Goal: Task Accomplishment & Management: Manage account settings

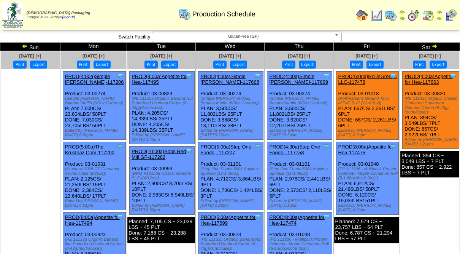
scroll to position [254, 0]
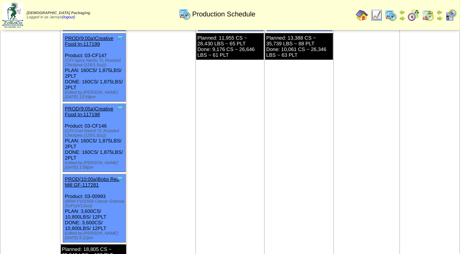
click at [366, 140] on td "Oct 10 [+] Print Export Clone Item PROD(6:00a)RollinGreens LLC-117478 RollinGre…" at bounding box center [367, 34] width 67 height 474
click at [274, 143] on td "Oct 09 [+] Print Export Clone Item PROD(4:00a)Simple Mills-117669 Simple Mills …" at bounding box center [299, 34] width 69 height 474
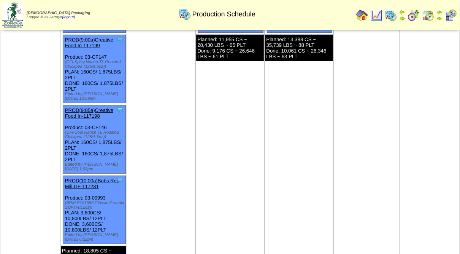
scroll to position [193, 0]
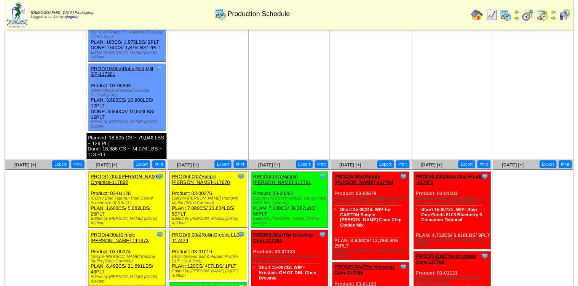
scroll to position [487, 0]
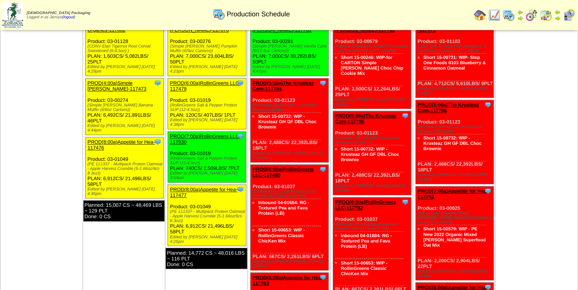
click at [183, 80] on div "PROD(6:00a)RollinGreens LLC-117479" at bounding box center [206, 85] width 73 height 11
click at [180, 80] on link "PROD(6:00a)RollinGreens LLC-117479" at bounding box center [205, 85] width 71 height 11
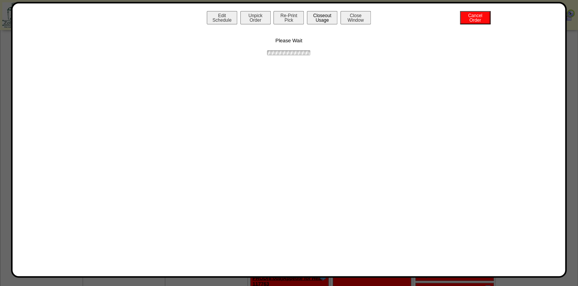
click at [323, 21] on button "Closeout Usage" at bounding box center [322, 17] width 30 height 13
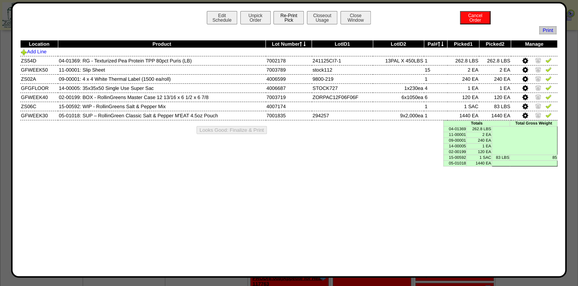
click at [280, 20] on button "Re-Print Pick" at bounding box center [288, 17] width 30 height 13
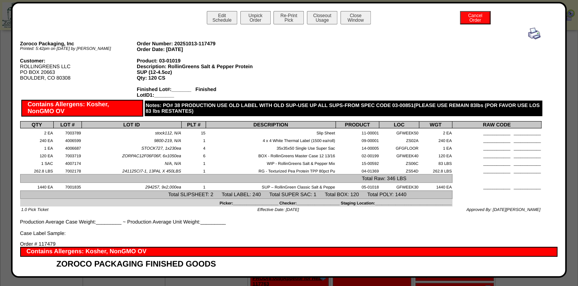
click at [532, 33] on img at bounding box center [534, 33] width 12 height 12
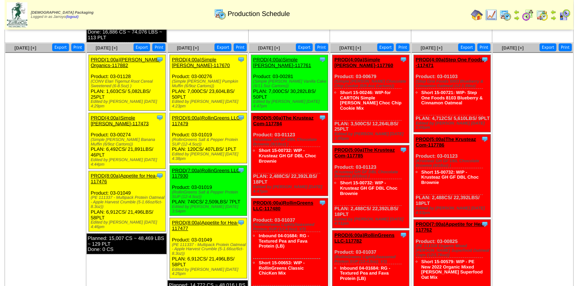
scroll to position [457, 0]
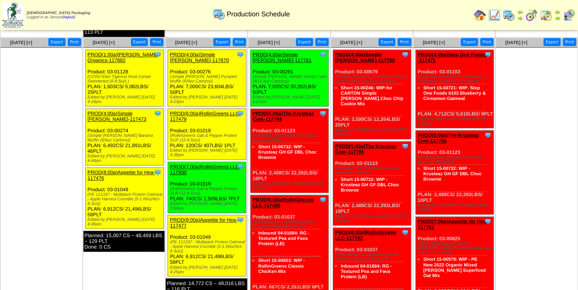
click at [193, 164] on link "PROD(7:00a)RollinGreens LLC-117930" at bounding box center [205, 169] width 71 height 11
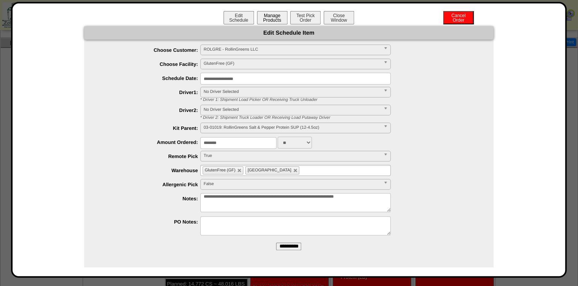
click at [271, 17] on button "Manage Products" at bounding box center [272, 17] width 30 height 13
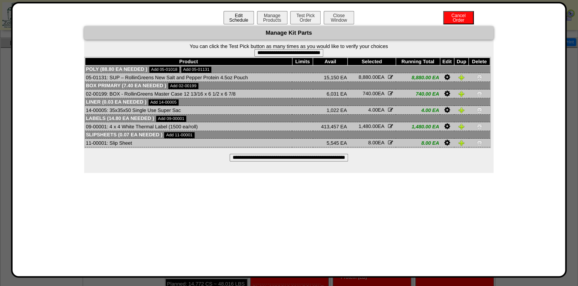
click at [231, 20] on button "Edit Schedule" at bounding box center [238, 17] width 30 height 13
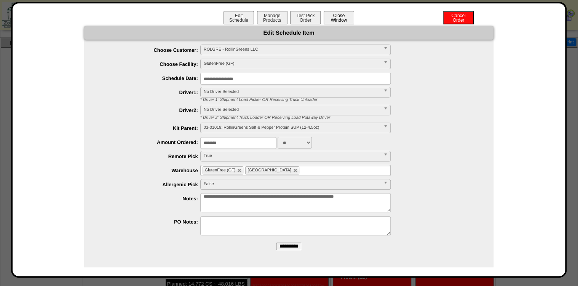
click at [337, 16] on button "Close Window" at bounding box center [338, 17] width 30 height 13
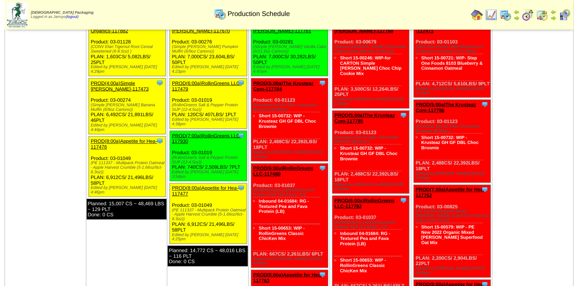
scroll to position [517, 0]
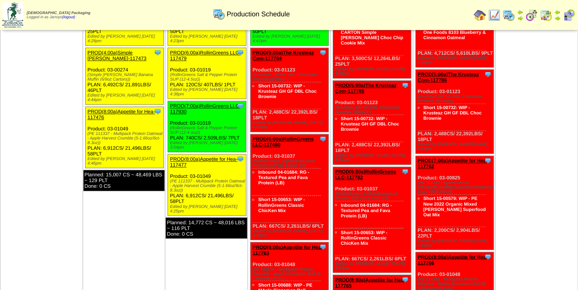
click at [187, 103] on link "PROD(7:00a)RollinGreens LLC-117930" at bounding box center [205, 108] width 71 height 11
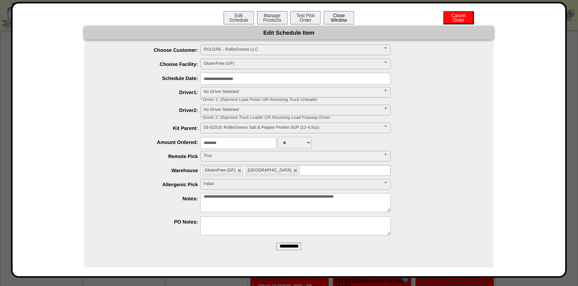
click at [333, 21] on button "Close Window" at bounding box center [338, 17] width 30 height 13
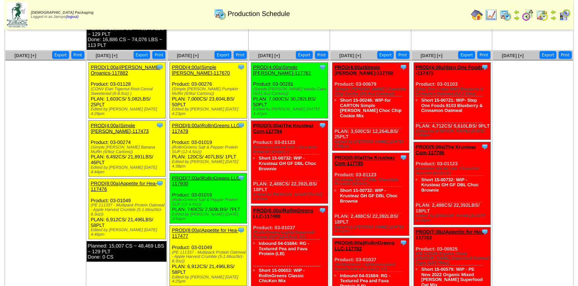
scroll to position [487, 0]
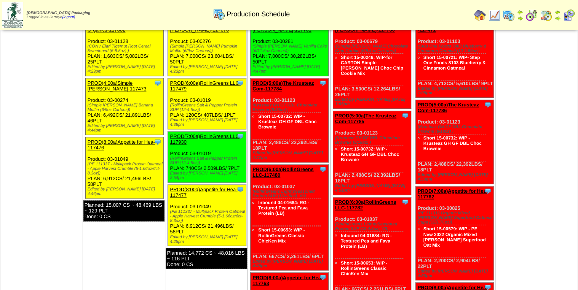
click at [181, 134] on link "PROD(7:00a)RollinGreens LLC-117930" at bounding box center [205, 139] width 71 height 11
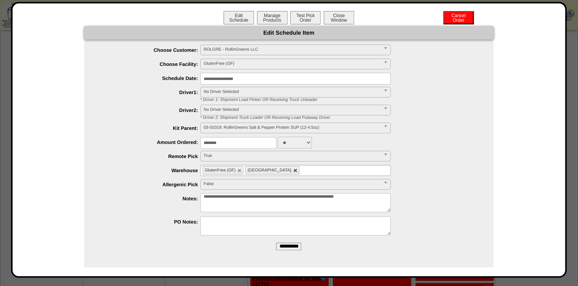
click at [293, 170] on link at bounding box center [295, 170] width 5 height 5
click at [289, 249] on input "**********" at bounding box center [288, 246] width 25 height 8
click at [269, 18] on button "Manage Products" at bounding box center [272, 17] width 30 height 13
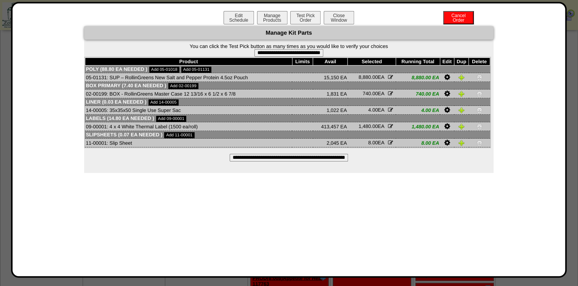
click at [287, 49] on input "**********" at bounding box center [288, 53] width 69 height 8
type input "**********"
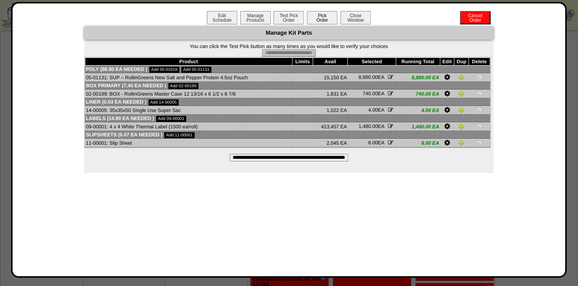
click at [318, 19] on button "Pick Order" at bounding box center [322, 17] width 30 height 13
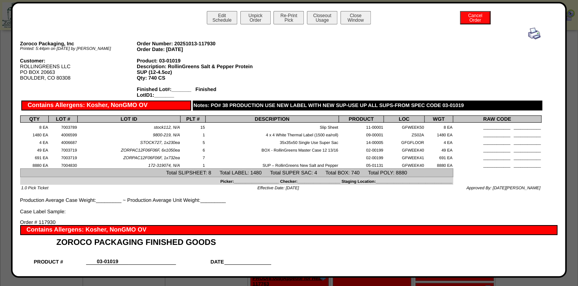
click at [530, 36] on img at bounding box center [534, 33] width 12 height 12
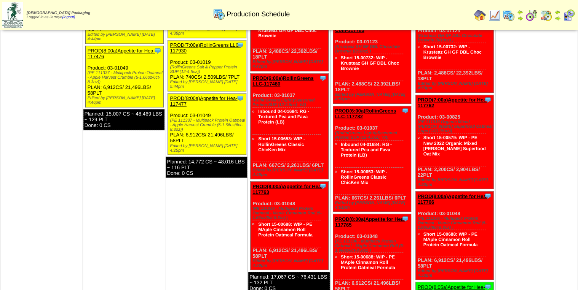
click at [113, 219] on td "[DATE] [+] Print Export Clone Item PROD(1:00a)[PERSON_NAME] Organics-117882 [PE…" at bounding box center [124, 136] width 83 height 440
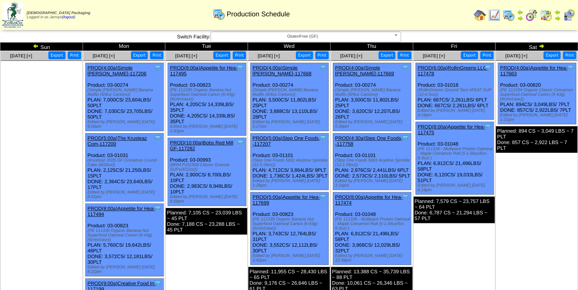
click at [539, 44] on img at bounding box center [541, 46] width 6 height 6
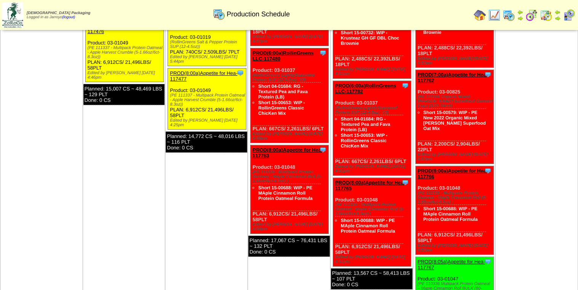
scroll to position [274, 0]
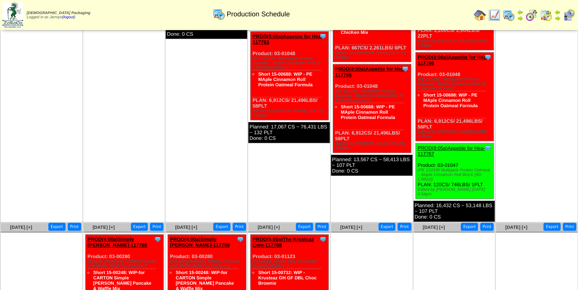
click at [77, 102] on td "Oct 12 [+] Print Export" at bounding box center [41, 0] width 83 height 446
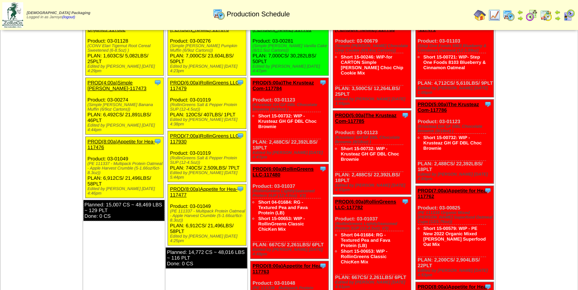
scroll to position [0, 0]
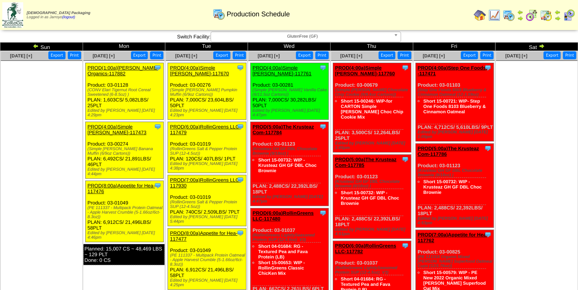
click at [53, 103] on ul at bounding box center [41, 118] width 81 height 114
click at [80, 180] on td "Oct 12 [+] Print Export" at bounding box center [41, 274] width 83 height 446
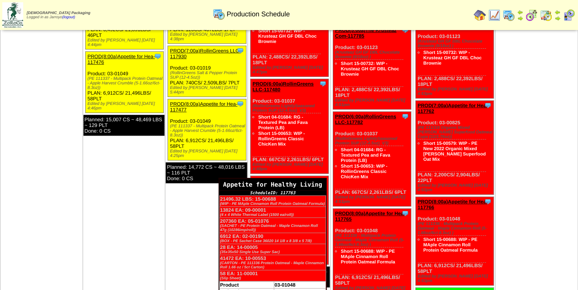
scroll to position [152, 0]
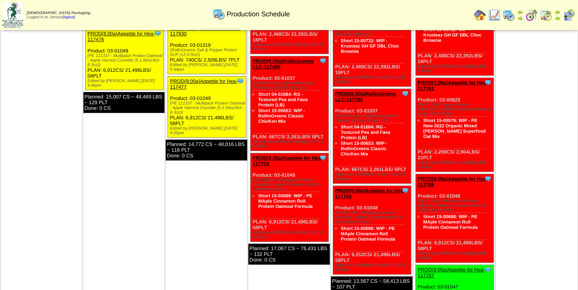
click at [163, 204] on td "Oct 13 [+] Print Export Clone Item PROD(1:00a)Pastore Organics-117882 Pastore O…" at bounding box center [124, 122] width 83 height 446
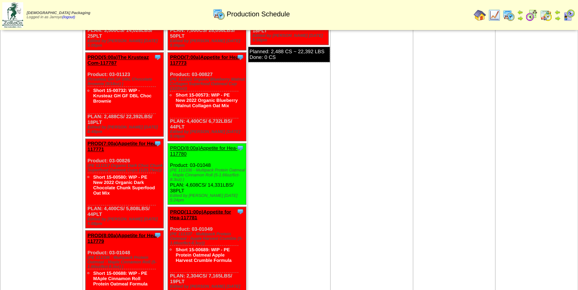
scroll to position [426, 0]
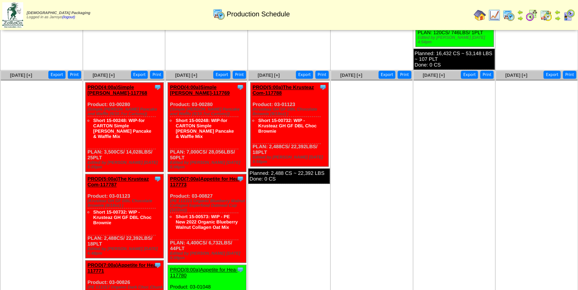
click at [571, 20] on img at bounding box center [568, 15] width 12 height 12
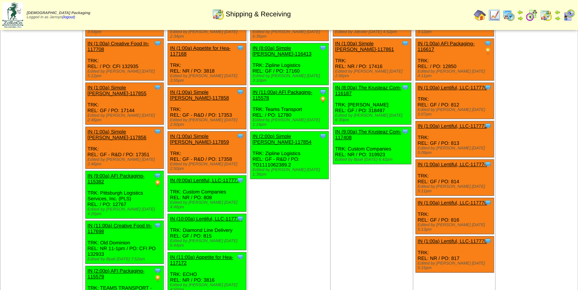
scroll to position [213, 0]
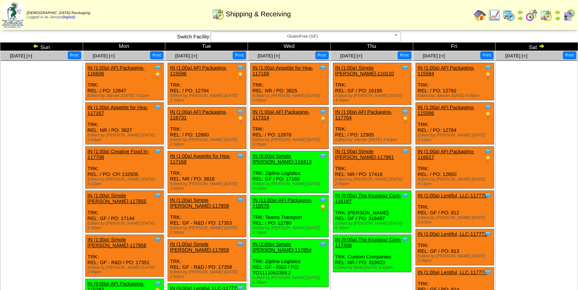
click at [401, 260] on td "[DATE] [+] Print Clone Item IN (1:00a) Simple [PERSON_NAME]-110110 Simple [PERS…" at bounding box center [371, 250] width 83 height 398
click at [511, 13] on img at bounding box center [508, 15] width 12 height 12
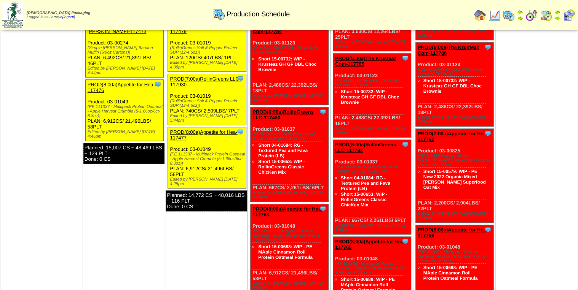
scroll to position [91, 0]
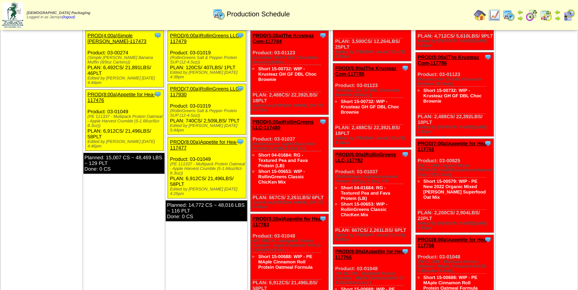
click at [494, 14] on img at bounding box center [494, 15] width 12 height 12
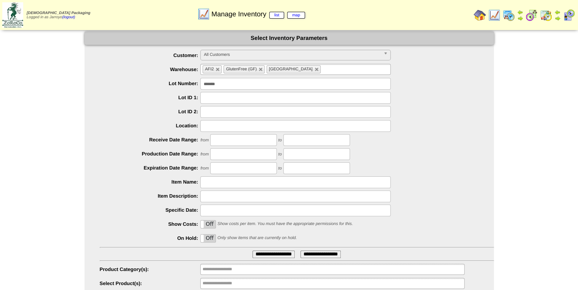
drag, startPoint x: 225, startPoint y: 82, endPoint x: 148, endPoint y: 66, distance: 78.9
click at [152, 68] on ul "**********" at bounding box center [288, 170] width 409 height 240
click at [126, 138] on label "Receive Date Range:" at bounding box center [150, 140] width 101 height 6
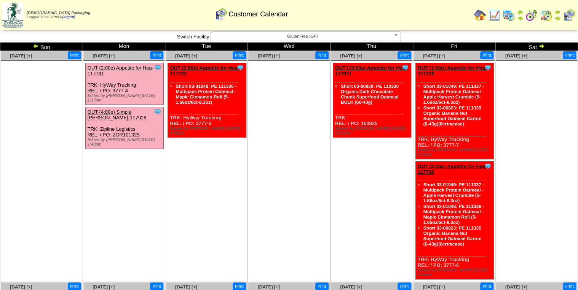
click at [506, 15] on img at bounding box center [508, 15] width 12 height 12
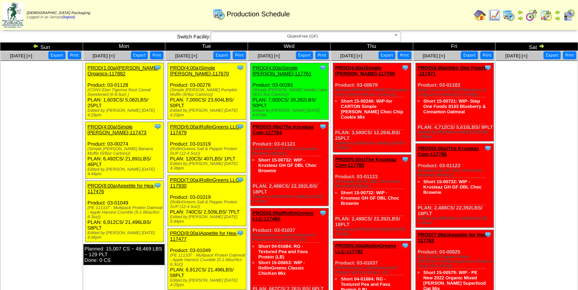
click at [564, 17] on img at bounding box center [568, 15] width 12 height 12
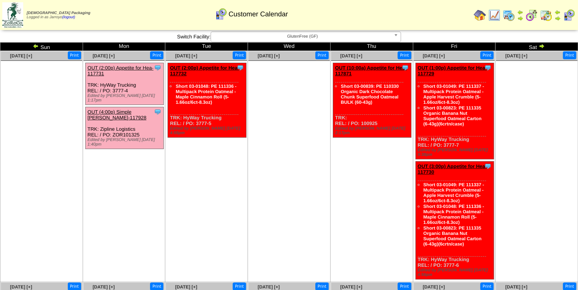
click at [545, 16] on img at bounding box center [546, 15] width 12 height 12
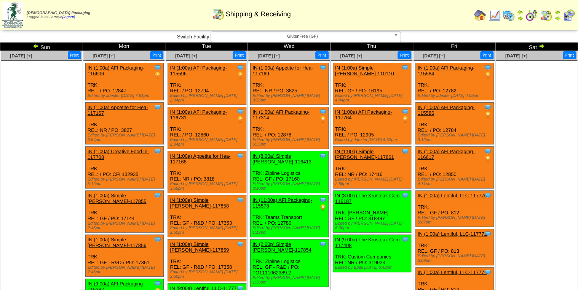
click at [509, 17] on img at bounding box center [508, 15] width 12 height 12
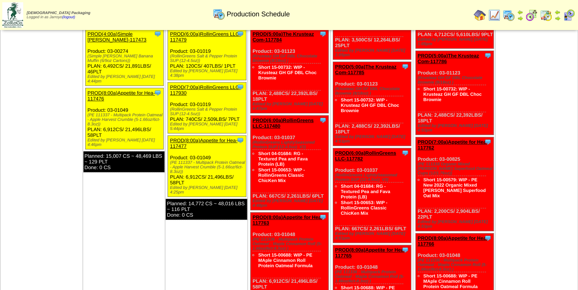
scroll to position [91, 0]
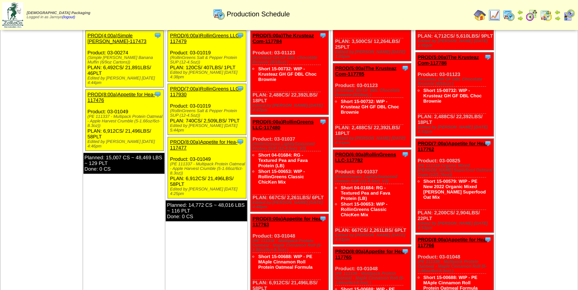
click at [195, 265] on td "Oct 14 [+] Print Export Clone Item PROD(4:00a)Simple Mills-117670 Simple Mills …" at bounding box center [206, 183] width 83 height 446
click at [565, 18] on img at bounding box center [568, 15] width 12 height 12
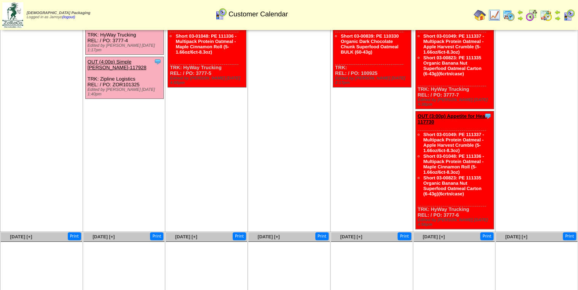
scroll to position [61, 0]
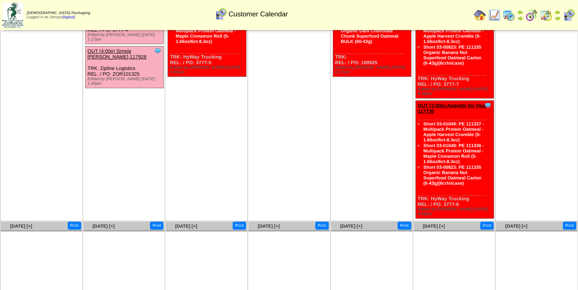
click at [495, 15] on img at bounding box center [494, 15] width 12 height 12
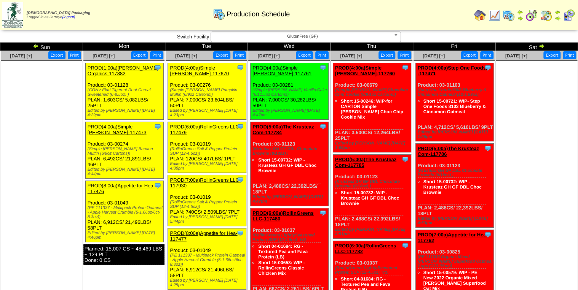
click at [509, 16] on img at bounding box center [508, 15] width 12 height 12
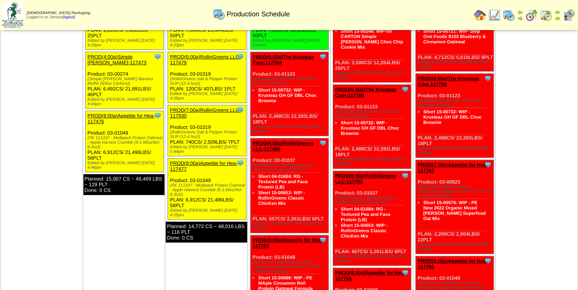
scroll to position [61, 0]
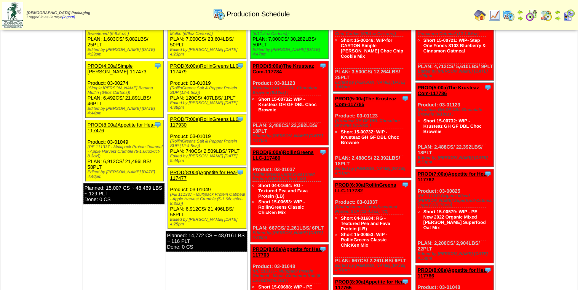
click at [133, 234] on td "[DATE] [+] Print Export Clone Item PROD(1:00a)[PERSON_NAME] Organics-117882 [PE…" at bounding box center [124, 213] width 83 height 446
click at [133, 234] on td "Oct 13 [+] Print Export Clone Item PROD(1:00a)Pastore Organics-117882 Pastore O…" at bounding box center [124, 213] width 83 height 446
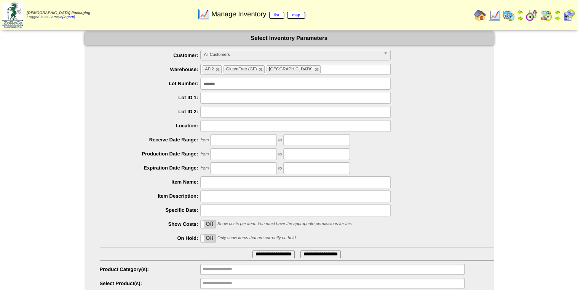
click at [481, 15] on img at bounding box center [479, 15] width 12 height 12
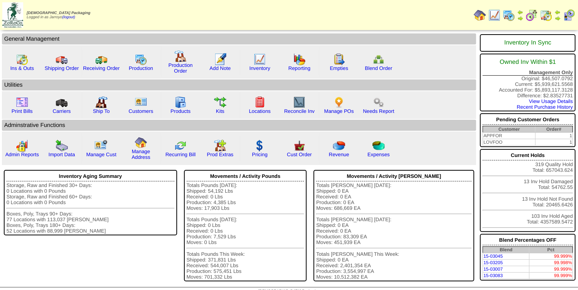
click at [508, 18] on img at bounding box center [508, 15] width 12 height 12
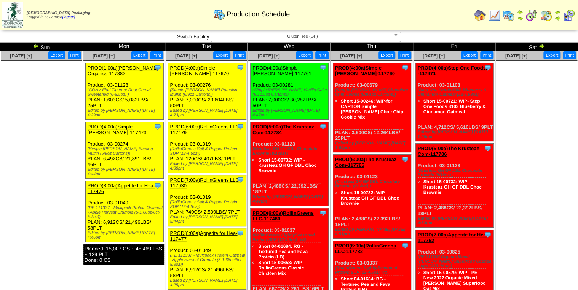
click at [26, 160] on ul at bounding box center [41, 118] width 81 height 114
click at [37, 156] on ul at bounding box center [41, 118] width 81 height 114
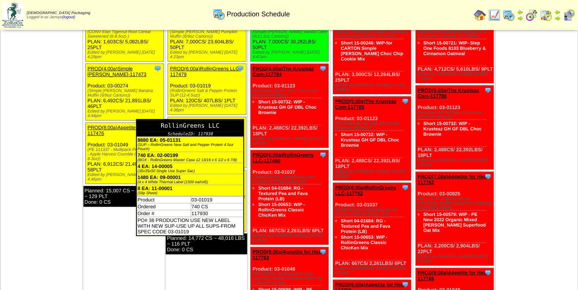
scroll to position [61, 0]
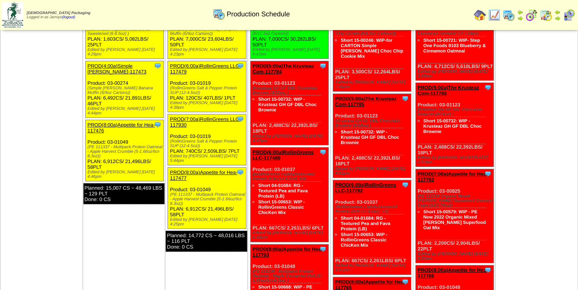
click at [93, 220] on td "Oct 13 [+] Print Export Clone Item PROD(1:00a)Pastore Organics-117882 Pastore O…" at bounding box center [124, 213] width 83 height 446
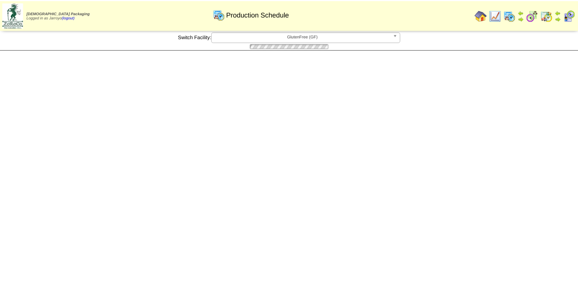
scroll to position [61, 0]
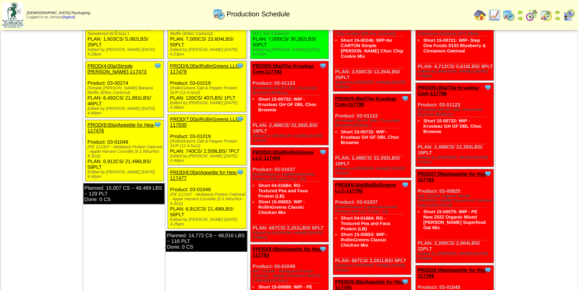
click at [565, 17] on img at bounding box center [568, 15] width 12 height 12
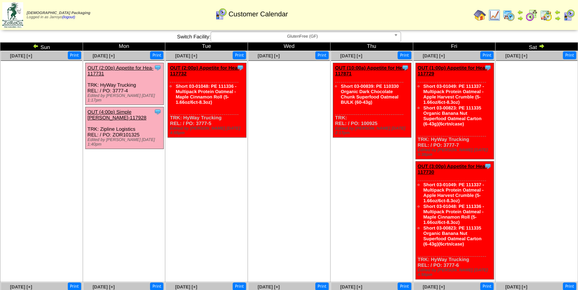
click at [543, 17] on img at bounding box center [546, 15] width 12 height 12
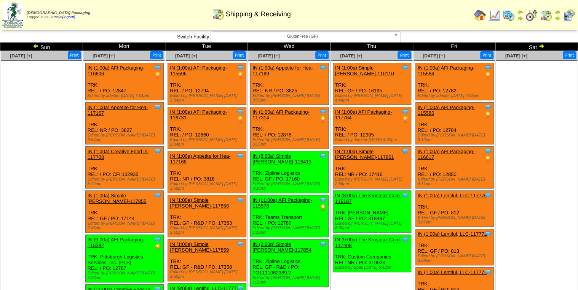
click at [510, 15] on img at bounding box center [508, 15] width 12 height 12
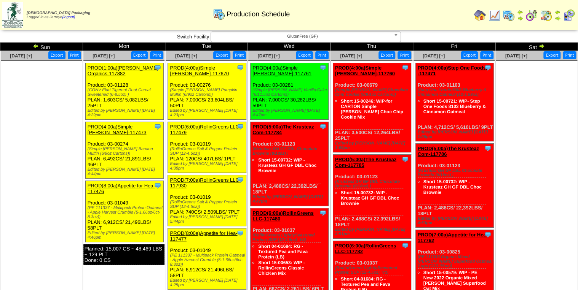
click at [549, 14] on img at bounding box center [546, 15] width 12 height 12
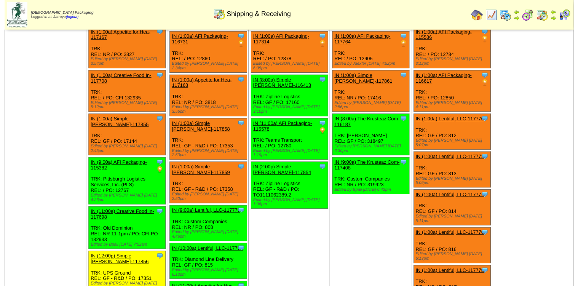
scroll to position [152, 0]
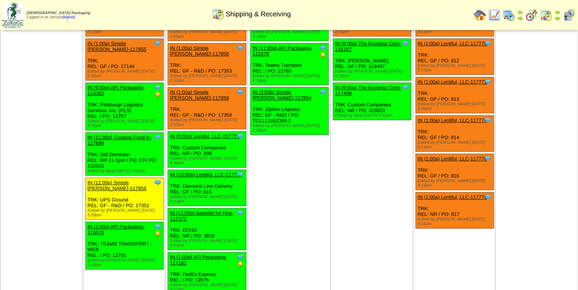
click at [108, 85] on link "IN (9:00a) AFI Packaging-115382" at bounding box center [116, 90] width 57 height 11
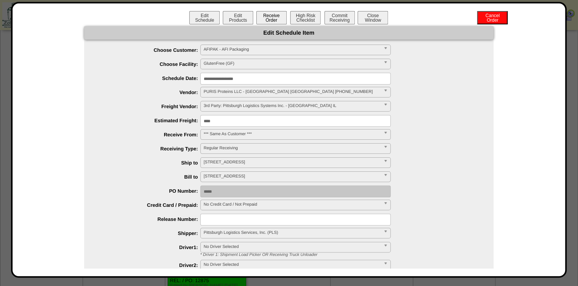
click at [269, 20] on button "Receive Order" at bounding box center [271, 17] width 30 height 13
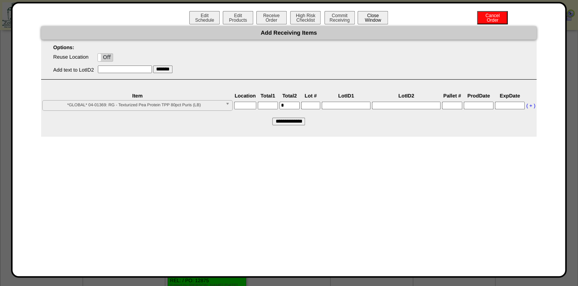
click at [382, 17] on button "Close Window" at bounding box center [372, 17] width 30 height 13
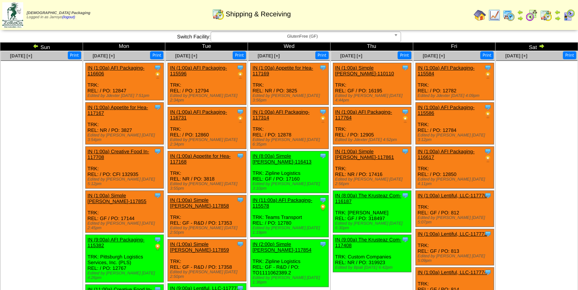
click at [123, 237] on link "IN (9:00a) AFI Packaging-115382" at bounding box center [116, 242] width 57 height 11
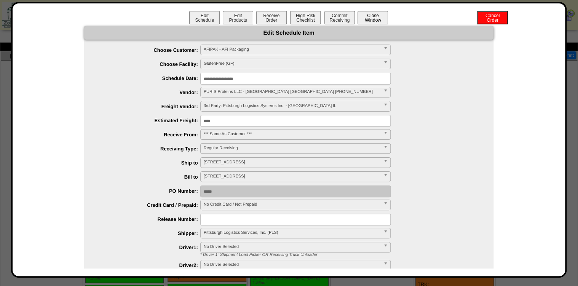
click at [368, 22] on button "Close Window" at bounding box center [372, 17] width 30 height 13
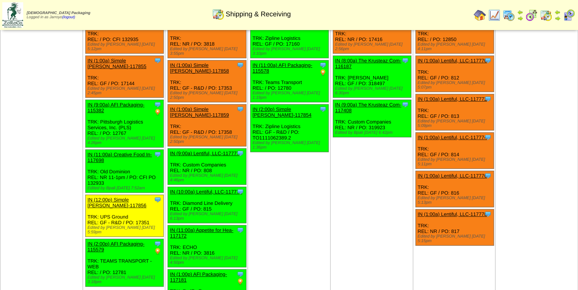
scroll to position [91, 0]
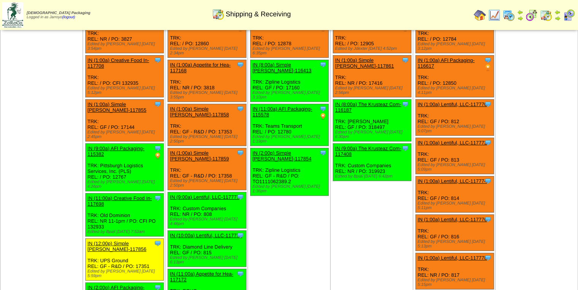
click at [495, 13] on img at bounding box center [494, 15] width 12 height 12
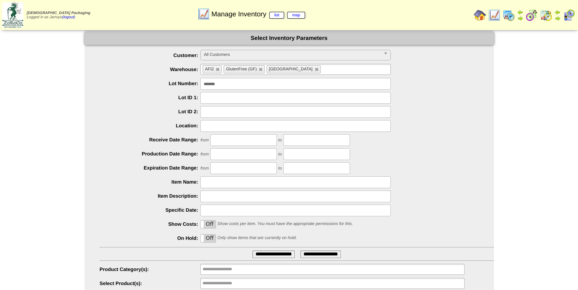
click at [492, 16] on img at bounding box center [494, 15] width 12 height 12
click at [507, 20] on img at bounding box center [508, 15] width 12 height 12
click at [507, 14] on img at bounding box center [508, 15] width 12 height 12
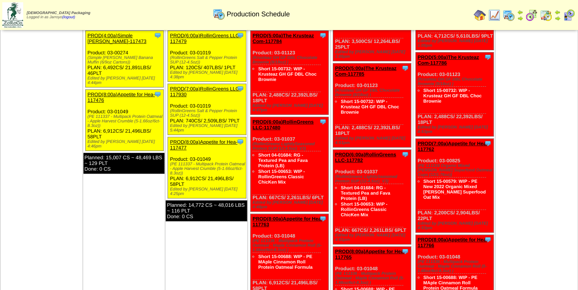
scroll to position [345, 0]
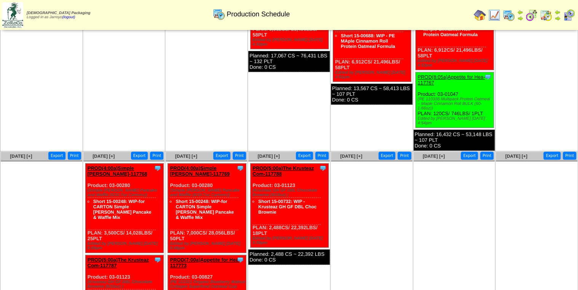
click at [388, 212] on ul at bounding box center [371, 218] width 81 height 114
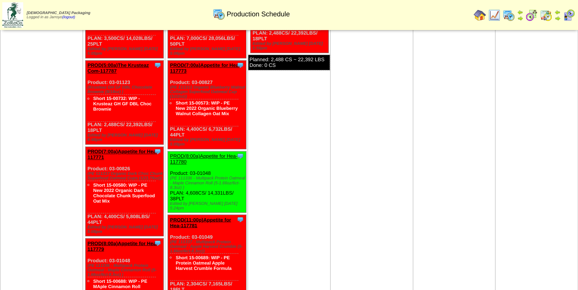
scroll to position [558, 0]
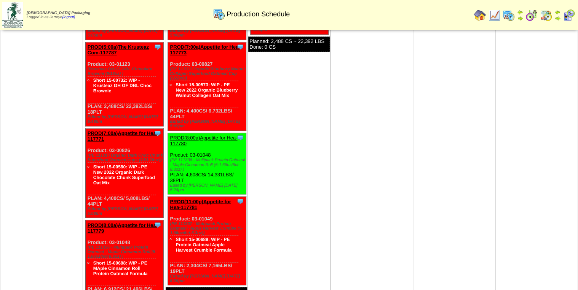
click at [500, 17] on img at bounding box center [494, 15] width 12 height 12
click at [506, 16] on img at bounding box center [508, 15] width 12 height 12
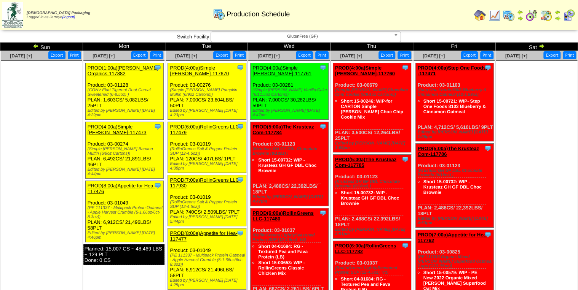
click at [507, 16] on img at bounding box center [508, 15] width 12 height 12
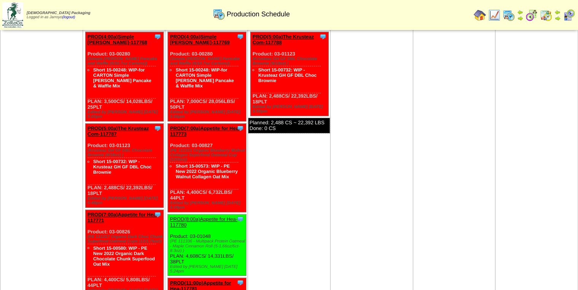
scroll to position [562, 0]
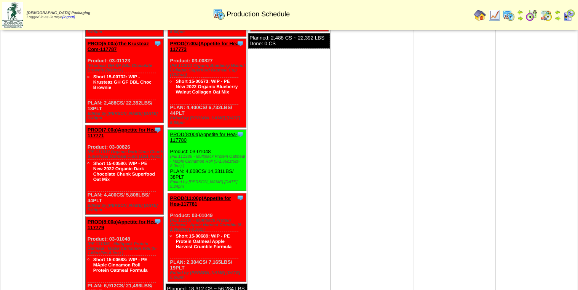
click at [549, 16] on img at bounding box center [546, 15] width 12 height 12
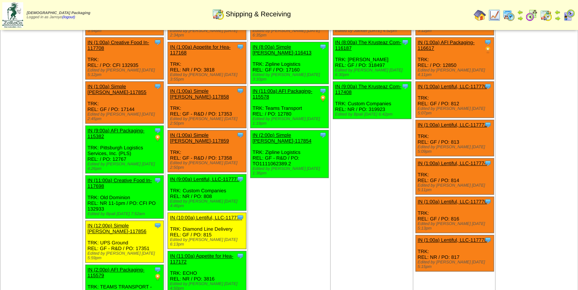
scroll to position [183, 0]
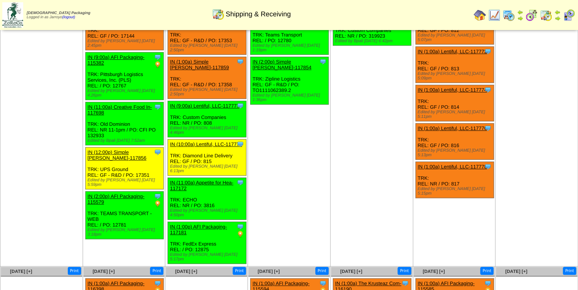
click at [506, 16] on img at bounding box center [508, 15] width 12 height 12
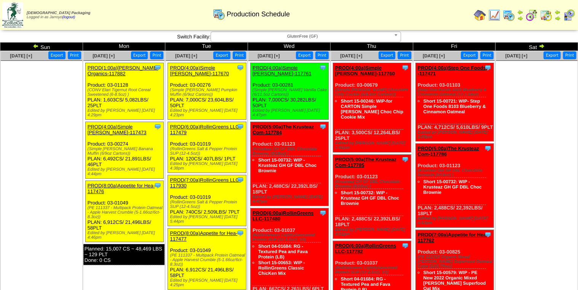
click at [18, 242] on td "Oct 12 [+] Print Export" at bounding box center [41, 274] width 83 height 446
click at [40, 222] on td "Oct 12 [+] Print Export" at bounding box center [41, 274] width 83 height 446
click at [41, 221] on td "Oct 12 [+] Print Export" at bounding box center [41, 274] width 83 height 446
click at [68, 227] on td "Oct 12 [+] Print Export" at bounding box center [41, 274] width 83 height 446
click at [212, 186] on div "Clone Item PROD(7:00a)RollinGreens LLC-117930 RollinGreens LLC ScheduleID: 1179…" at bounding box center [207, 200] width 78 height 51
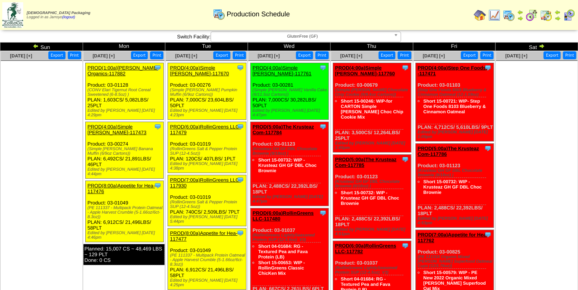
click at [175, 124] on link "PROD(6:00a)RollinGreens LLC-117479" at bounding box center [205, 129] width 71 height 11
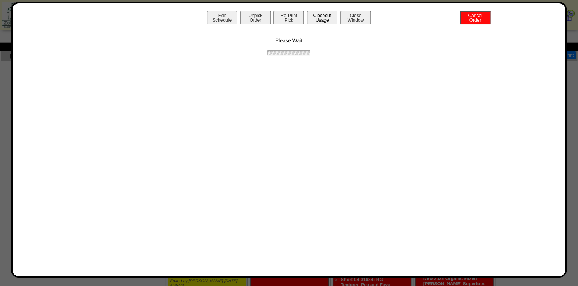
click at [326, 16] on button "Closeout Usage" at bounding box center [322, 17] width 30 height 13
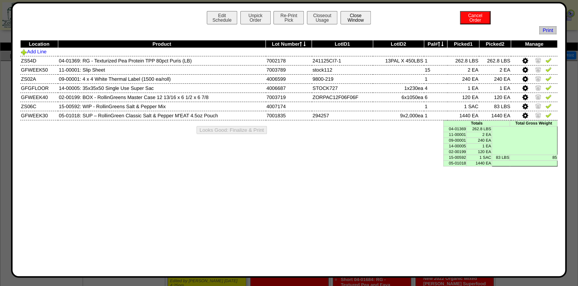
click at [350, 15] on button "Close Window" at bounding box center [355, 17] width 30 height 13
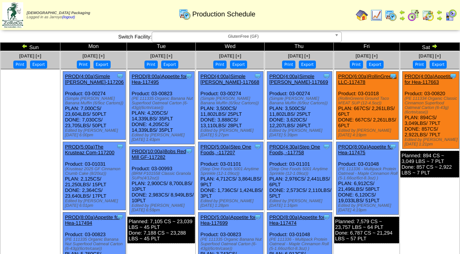
scroll to position [193, 0]
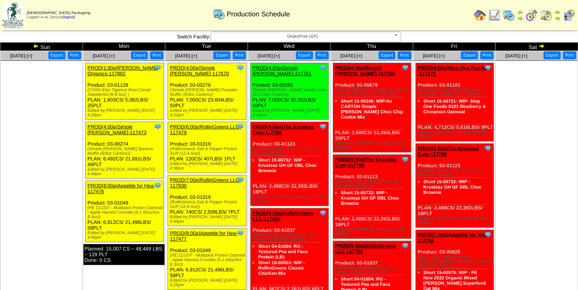
click at [549, 17] on img at bounding box center [546, 15] width 12 height 12
click at [544, 16] on img at bounding box center [546, 15] width 12 height 12
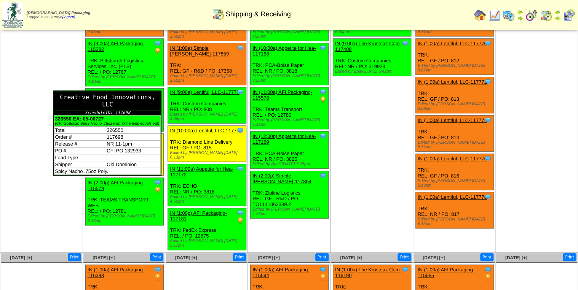
scroll to position [122, 0]
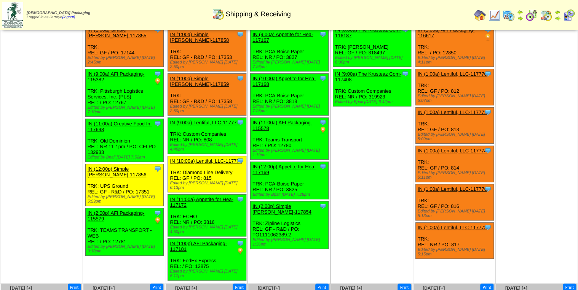
click at [49, 105] on td "Oct 12 [+] Print" at bounding box center [41, 106] width 83 height 354
click at [29, 97] on td "Oct 12 [+] Print" at bounding box center [41, 106] width 83 height 354
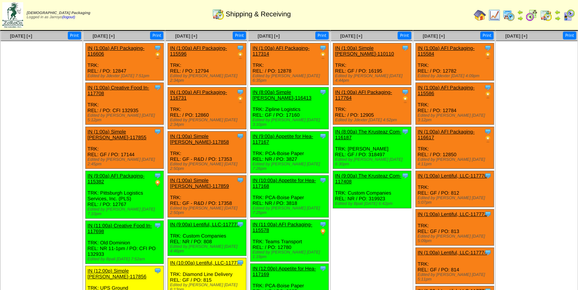
scroll to position [30, 0]
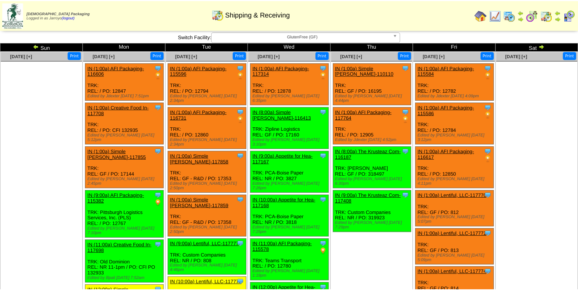
scroll to position [30, 0]
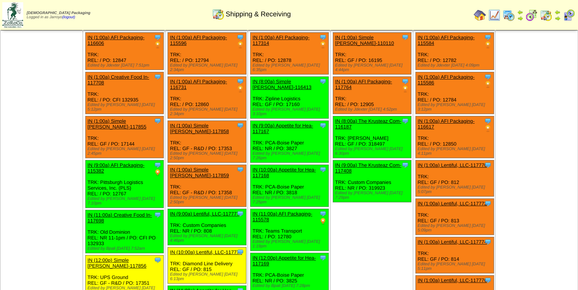
click at [507, 14] on img at bounding box center [508, 15] width 12 height 12
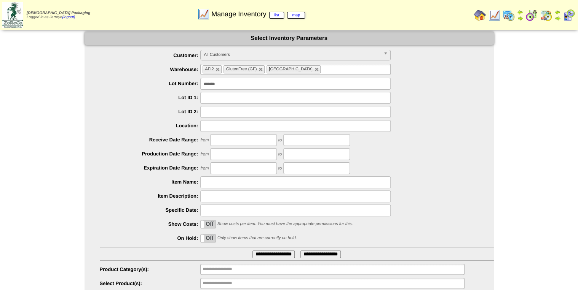
drag, startPoint x: 226, startPoint y: 84, endPoint x: 169, endPoint y: 83, distance: 57.1
click at [169, 83] on li "Lot Number: *******" at bounding box center [297, 84] width 394 height 12
click at [76, 220] on div "**********" at bounding box center [289, 169] width 578 height 275
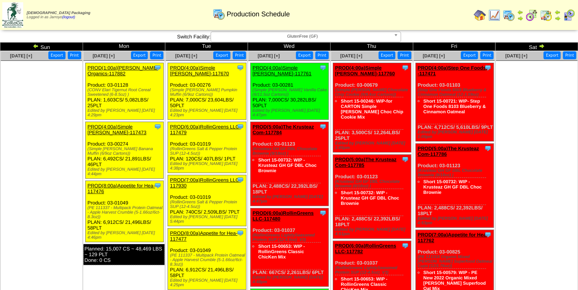
click at [182, 177] on link "PROD(7:00a)RollinGreens LLC-117930" at bounding box center [205, 182] width 71 height 11
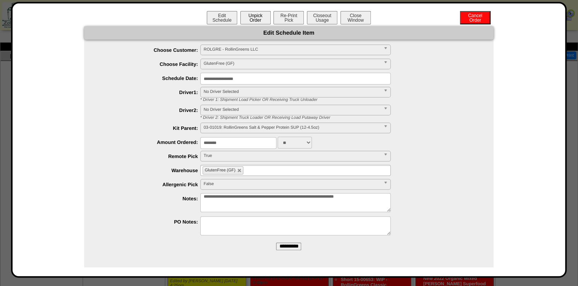
click at [256, 21] on button "Unpick Order" at bounding box center [255, 17] width 30 height 13
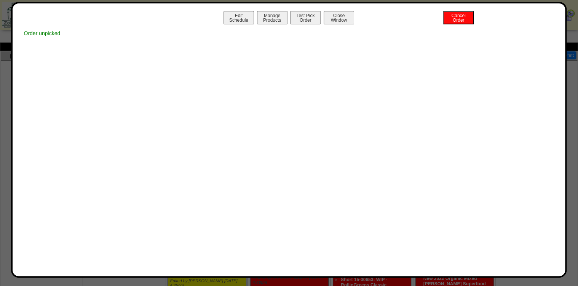
click at [269, 17] on button "Manage Products" at bounding box center [272, 17] width 30 height 13
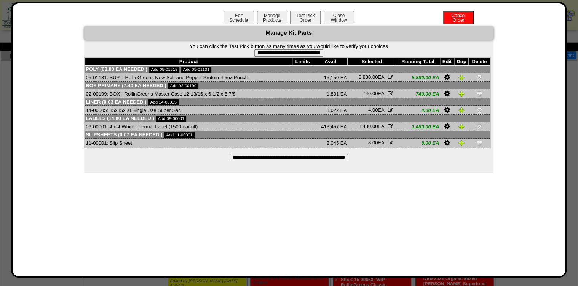
click at [309, 160] on input "**********" at bounding box center [288, 158] width 118 height 8
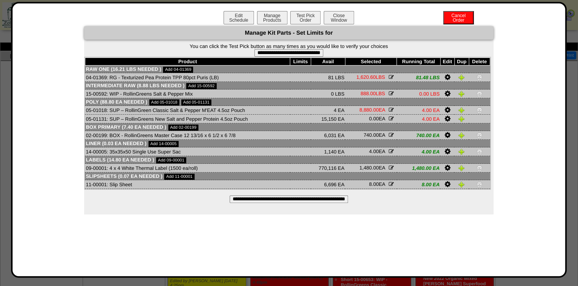
click at [444, 121] on icon at bounding box center [447, 118] width 6 height 7
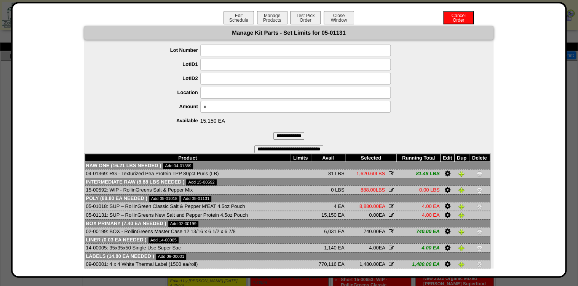
click at [476, 209] on img at bounding box center [479, 206] width 6 height 6
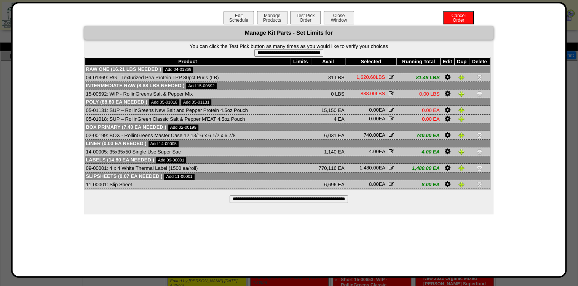
click at [446, 111] on icon at bounding box center [447, 110] width 6 height 7
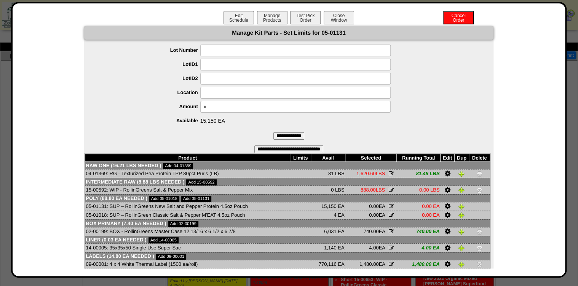
click at [214, 105] on input "*" at bounding box center [295, 107] width 190 height 12
type input "*****"
click at [273, 134] on input "**********" at bounding box center [288, 136] width 31 height 8
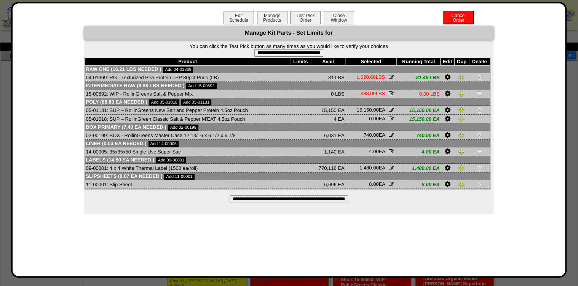
click at [303, 53] on input "**********" at bounding box center [288, 53] width 69 height 8
type input "**********"
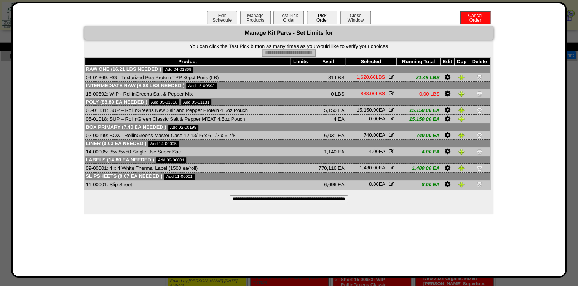
click at [320, 21] on button "Pick Order" at bounding box center [322, 17] width 30 height 13
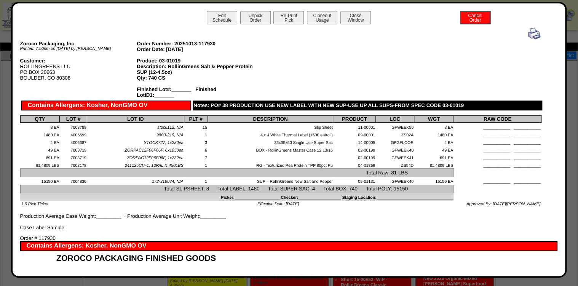
click at [528, 34] on img at bounding box center [534, 33] width 12 height 12
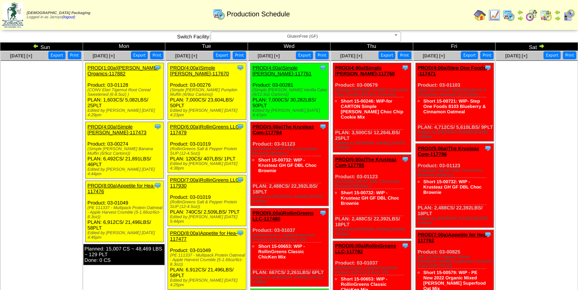
click at [179, 179] on link "PROD(7:00a)RollinGreens LLC-117930" at bounding box center [205, 182] width 71 height 11
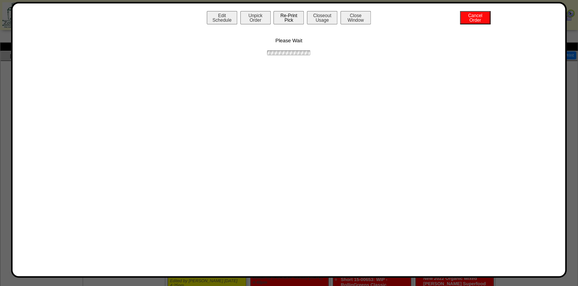
click at [291, 21] on button "Re-Print Pick" at bounding box center [288, 17] width 30 height 13
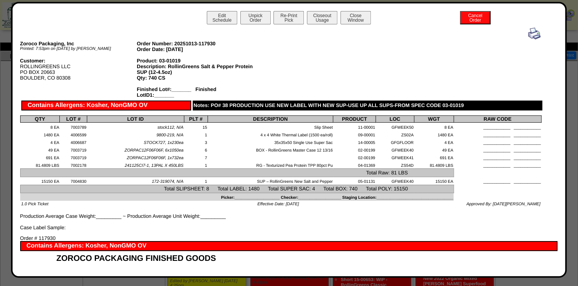
click at [530, 33] on img at bounding box center [534, 33] width 12 height 12
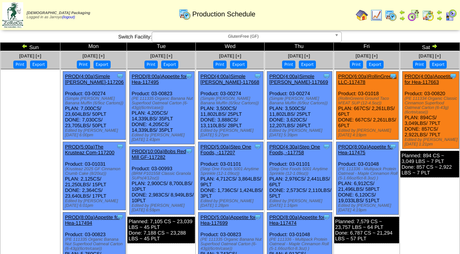
scroll to position [193, 0]
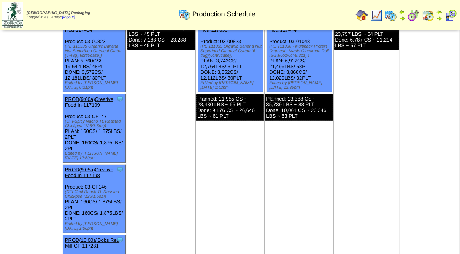
click at [288, 161] on td "[DATE] [+] Print Export Clone Item PROD(4:00a)Simple [PERSON_NAME]-117669 Simpl…" at bounding box center [299, 95] width 69 height 474
click at [164, 164] on td "[DATE] [+] Print Export Clone Item PROD(8:00a)Appetite for Hea-117495 Appetite …" at bounding box center [161, 95] width 69 height 474
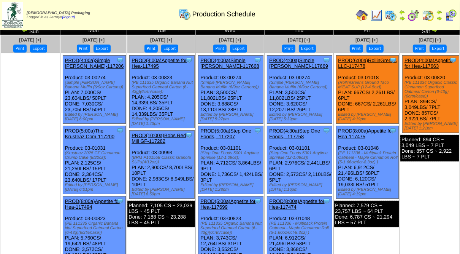
scroll to position [0, 0]
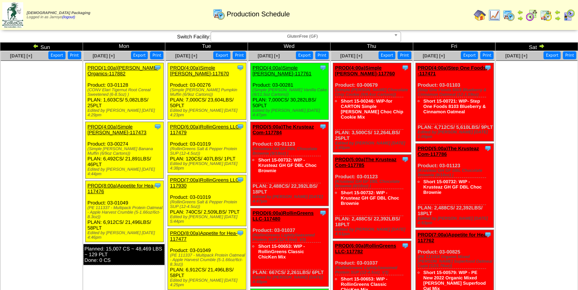
click at [510, 15] on img at bounding box center [508, 15] width 12 height 12
click at [504, 17] on img at bounding box center [508, 15] width 12 height 12
click at [73, 88] on ul at bounding box center [41, 118] width 81 height 114
click at [35, 147] on ul at bounding box center [41, 118] width 81 height 114
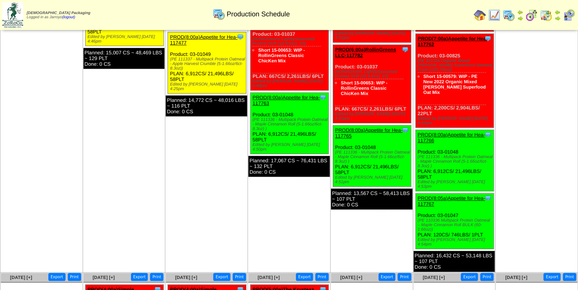
scroll to position [274, 0]
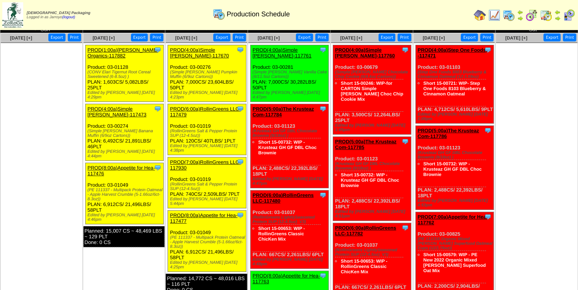
scroll to position [0, 0]
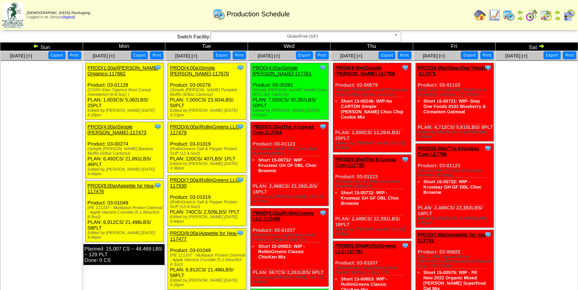
click at [57, 97] on ul at bounding box center [41, 118] width 81 height 114
click at [33, 45] on img at bounding box center [36, 46] width 6 height 6
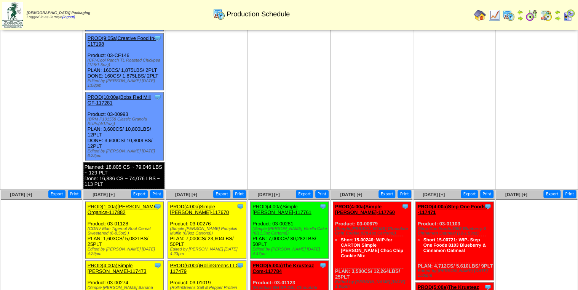
scroll to position [457, 0]
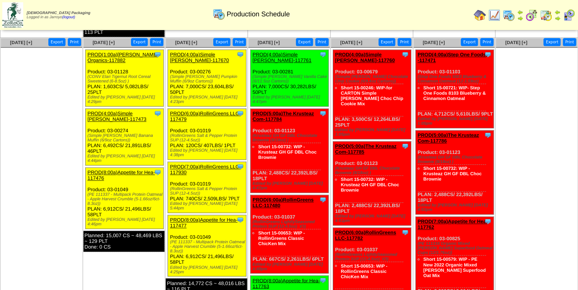
click at [73, 250] on td "[DATE] [+] Print Export" at bounding box center [41, 244] width 83 height 412
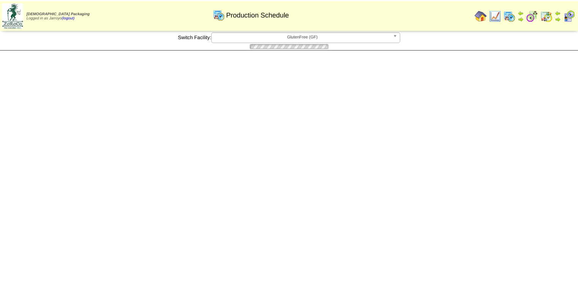
scroll to position [457, 0]
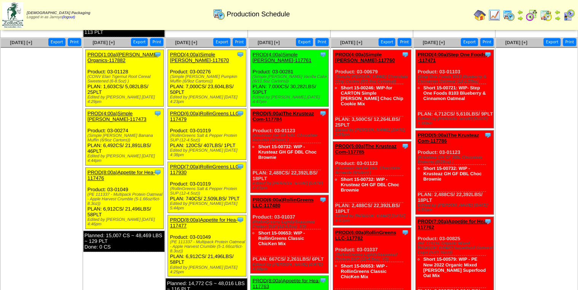
click at [94, 252] on td "Oct 13 [+] Print Export Clone Item PROD(1:00a)Pastore Organics-117882 Pastore O…" at bounding box center [124, 244] width 83 height 412
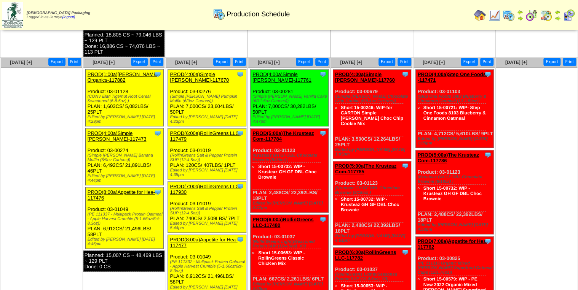
scroll to position [426, 0]
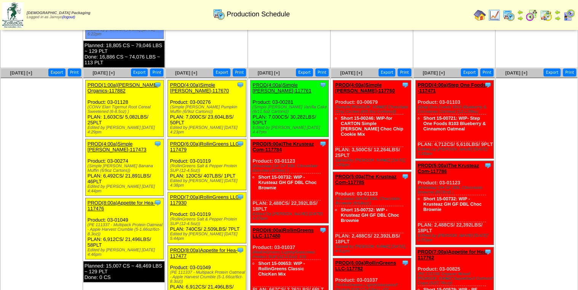
click at [507, 12] on img at bounding box center [508, 15] width 12 height 12
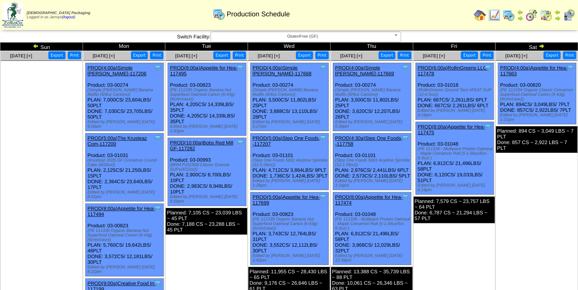
click at [202, 263] on td "Oct 07 [+] Print Export Clone Item PROD(8:00a)Appetite for Hea-117495 Appetite …" at bounding box center [206, 272] width 83 height 443
click at [511, 13] on img at bounding box center [508, 15] width 12 height 12
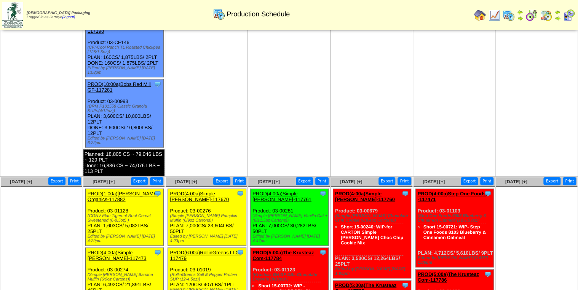
scroll to position [426, 0]
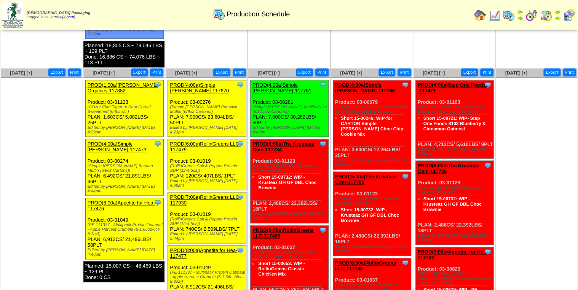
click at [79, 253] on td "Oct 12 [+] Print Export" at bounding box center [41, 274] width 83 height 412
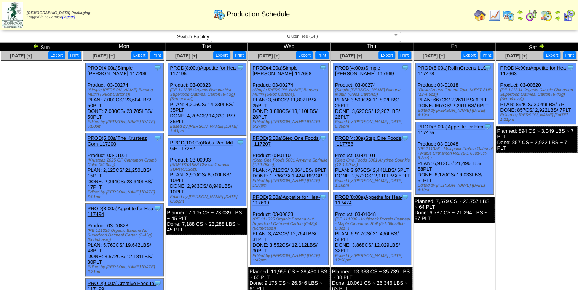
scroll to position [0, 0]
click at [38, 46] on img at bounding box center [36, 46] width 6 height 6
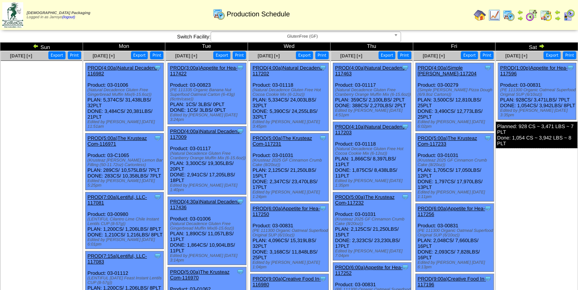
click at [541, 44] on img at bounding box center [541, 46] width 6 height 6
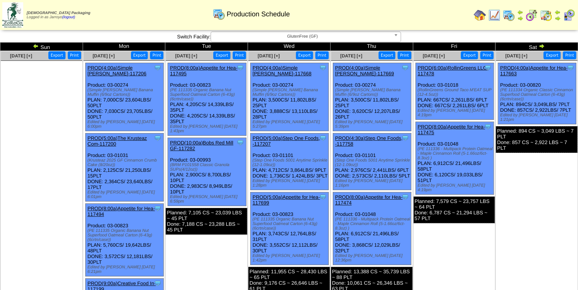
click at [542, 47] on img at bounding box center [541, 46] width 6 height 6
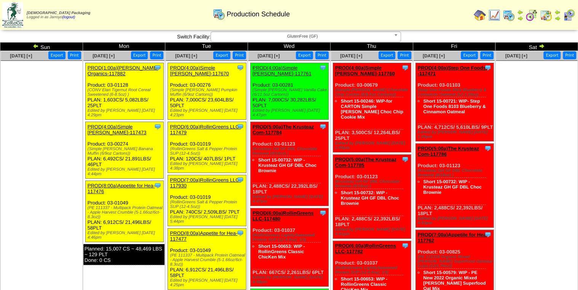
click at [78, 166] on ul at bounding box center [41, 118] width 81 height 114
click at [23, 206] on td "[DATE] [+] Print Export" at bounding box center [41, 260] width 83 height 418
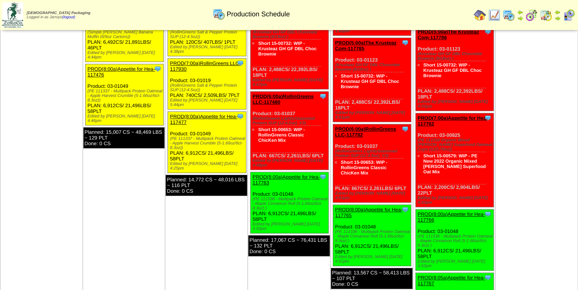
scroll to position [122, 0]
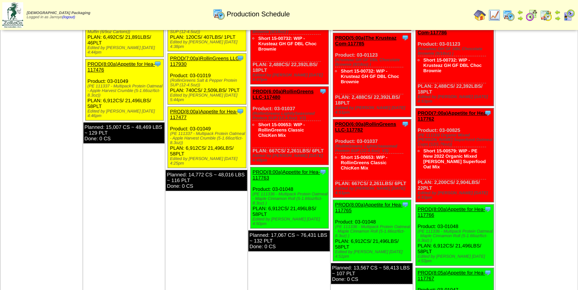
click at [100, 230] on td "Oct 13 [+] Print Export Clone Item PROD(1:00a)Pastore Organics-117882 Pastore O…" at bounding box center [124, 138] width 83 height 418
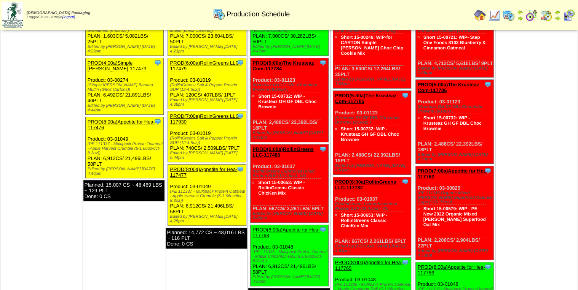
scroll to position [0, 0]
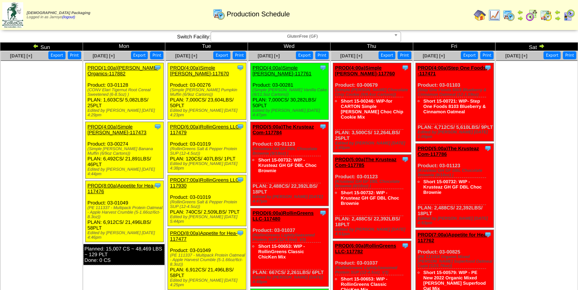
click at [46, 169] on ul at bounding box center [41, 118] width 81 height 114
click at [506, 14] on img at bounding box center [508, 15] width 12 height 12
click at [542, 14] on img at bounding box center [546, 15] width 12 height 12
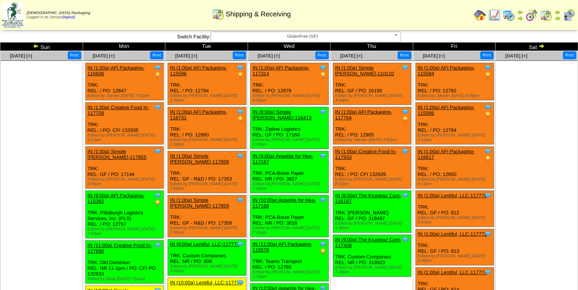
drag, startPoint x: 33, startPoint y: 213, endPoint x: 83, endPoint y: 230, distance: 52.7
click at [33, 213] on td "[DATE] [+] Print" at bounding box center [41, 228] width 83 height 354
click at [35, 47] on img at bounding box center [36, 46] width 6 height 6
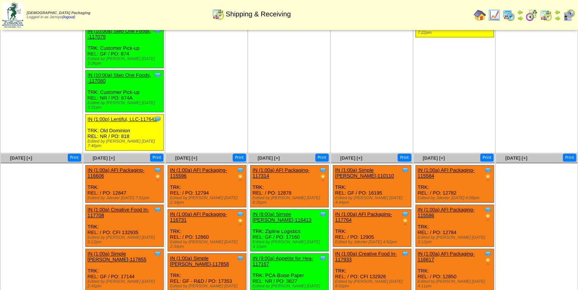
scroll to position [457, 0]
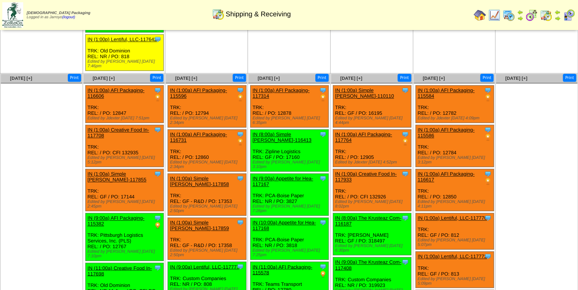
click at [32, 198] on td "[DATE] [+] Print" at bounding box center [41, 250] width 83 height 354
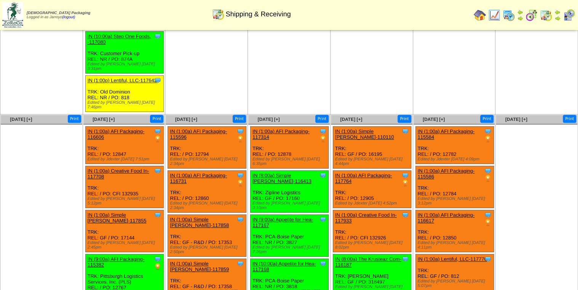
scroll to position [335, 0]
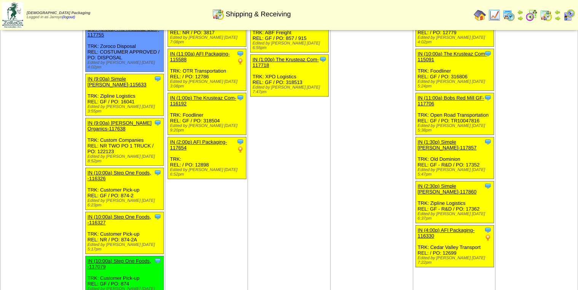
scroll to position [183, 0]
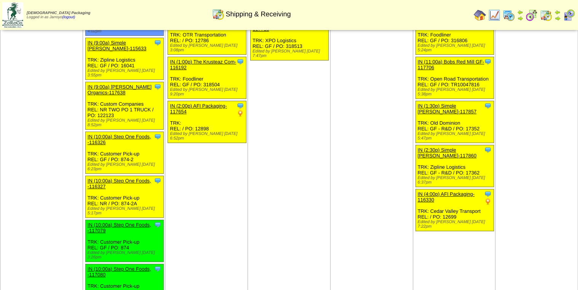
click at [508, 15] on img at bounding box center [508, 15] width 12 height 12
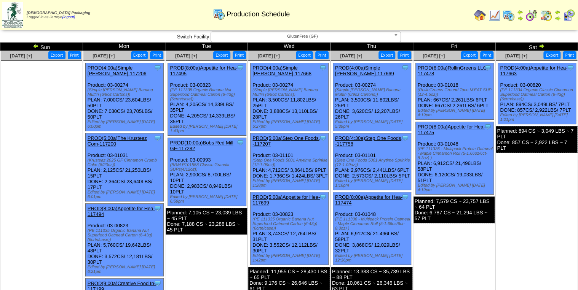
click at [56, 145] on ul at bounding box center [41, 118] width 81 height 114
click at [540, 44] on img at bounding box center [541, 46] width 6 height 6
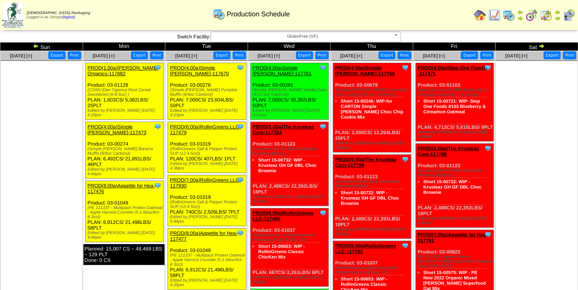
click at [132, 272] on td "Oct 13 [+] Print Export Clone Item PROD(1:00a)Pastore Organics-117882 Pastore O…" at bounding box center [124, 260] width 83 height 418
click at [92, 72] on link "PROD(1:00a)[PERSON_NAME] Organics-117882" at bounding box center [123, 70] width 71 height 11
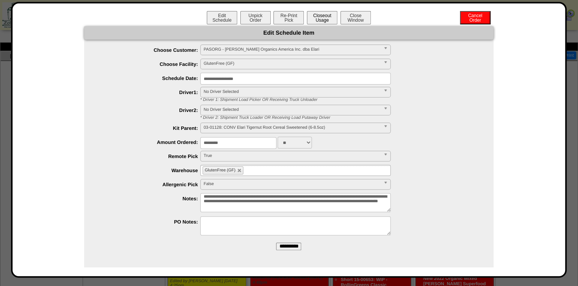
click at [310, 21] on button "Closeout Usage" at bounding box center [322, 17] width 30 height 13
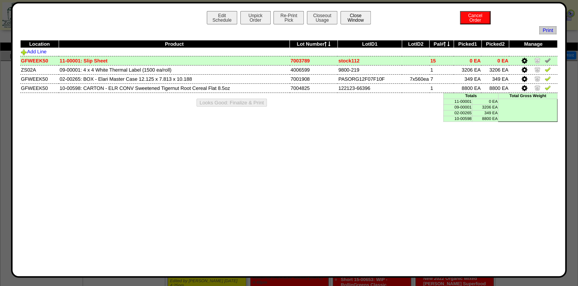
click at [365, 16] on button "Close Window" at bounding box center [355, 17] width 30 height 13
